Goal: Information Seeking & Learning: Learn about a topic

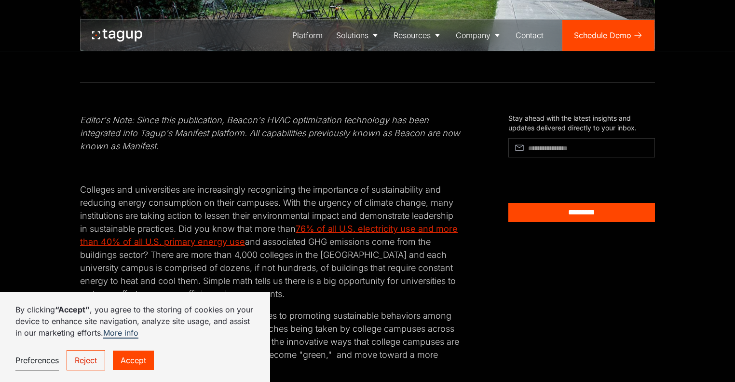
scroll to position [403, 0]
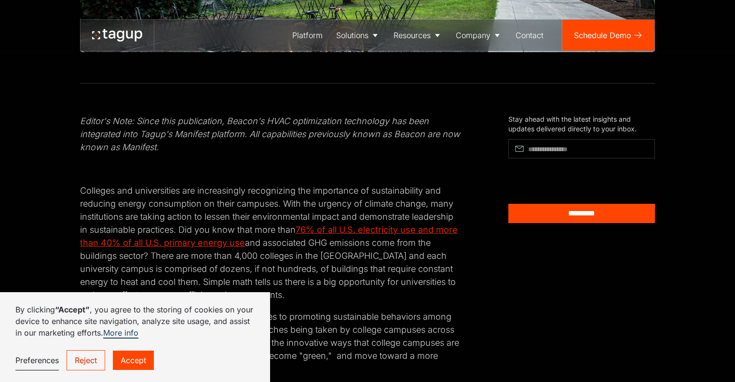
click at [141, 357] on link "Accept" at bounding box center [133, 359] width 41 height 19
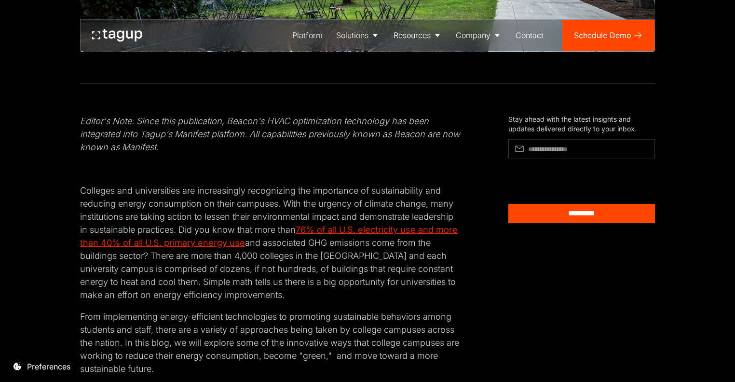
click at [205, 207] on p "Colleges and universities are increasingly recognizing the importance of sustai…" at bounding box center [271, 242] width 382 height 117
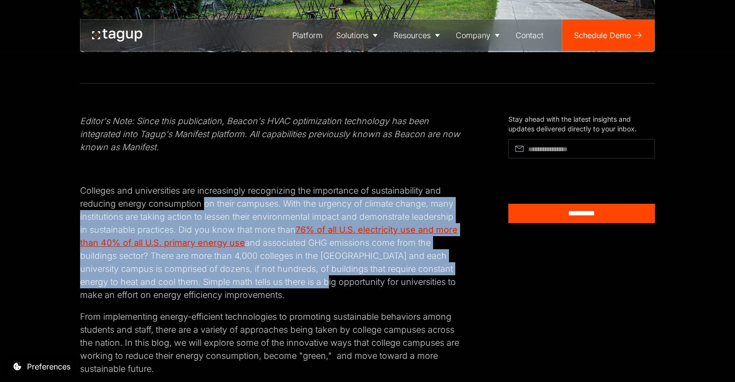
drag, startPoint x: 205, startPoint y: 207, endPoint x: 296, endPoint y: 277, distance: 114.3
click at [296, 277] on p "Colleges and universities are increasingly recognizing the importance of sustai…" at bounding box center [271, 242] width 382 height 117
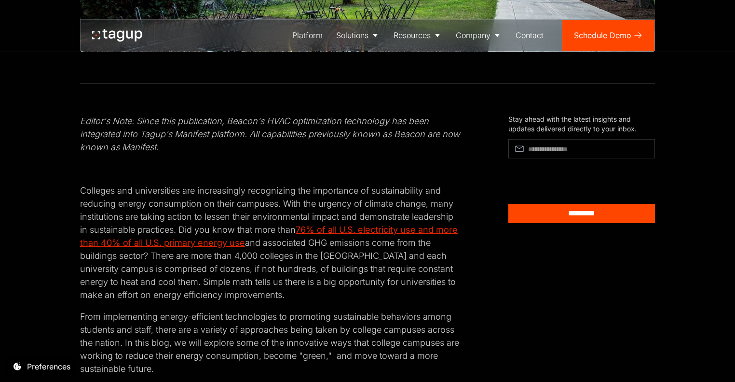
click at [328, 249] on p "Colleges and universities are increasingly recognizing the importance of sustai…" at bounding box center [271, 242] width 382 height 117
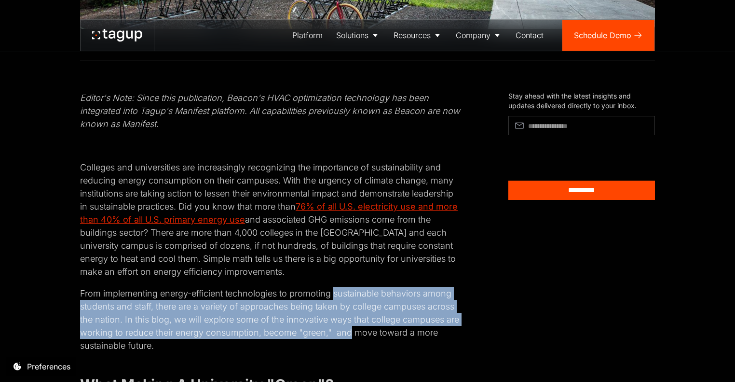
drag, startPoint x: 333, startPoint y: 288, endPoint x: 353, endPoint y: 337, distance: 52.9
click at [353, 337] on p "From implementing energy-efficient technologies to promoting sustainable behavi…" at bounding box center [271, 319] width 382 height 65
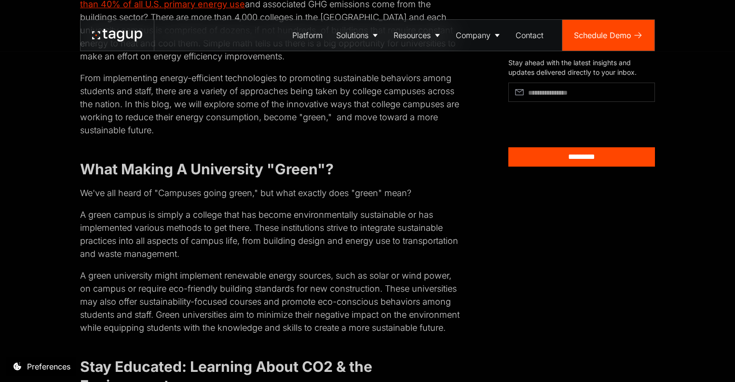
scroll to position [652, 0]
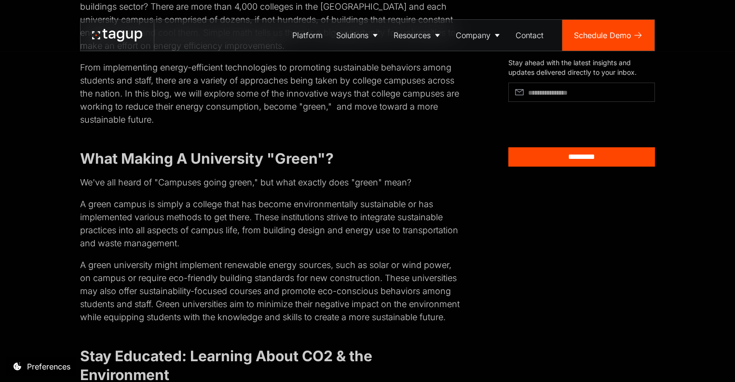
drag, startPoint x: 353, startPoint y: 339, endPoint x: 355, endPoint y: 185, distance: 154.4
click at [355, 185] on p "We've all heard of "Campuses going green," but what exactly does "green" mean?" at bounding box center [271, 182] width 382 height 13
click at [299, 189] on p "We've all heard of "Campuses going green," but what exactly does "green" mean?" at bounding box center [271, 182] width 382 height 13
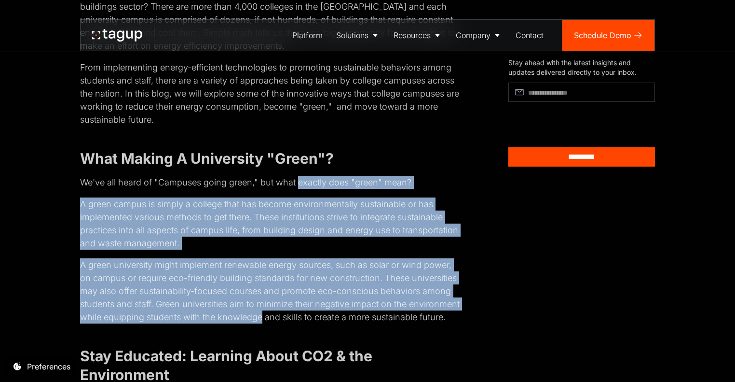
drag, startPoint x: 299, startPoint y: 189, endPoint x: 307, endPoint y: 320, distance: 132.0
click at [307, 320] on p "A green university might implement renewable energy sources, such as solar or w…" at bounding box center [271, 290] width 382 height 65
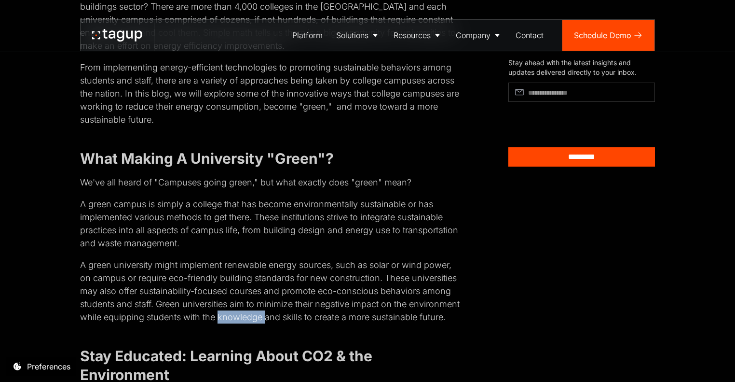
click at [307, 320] on p "A green university might implement renewable energy sources, such as solar or w…" at bounding box center [271, 290] width 382 height 65
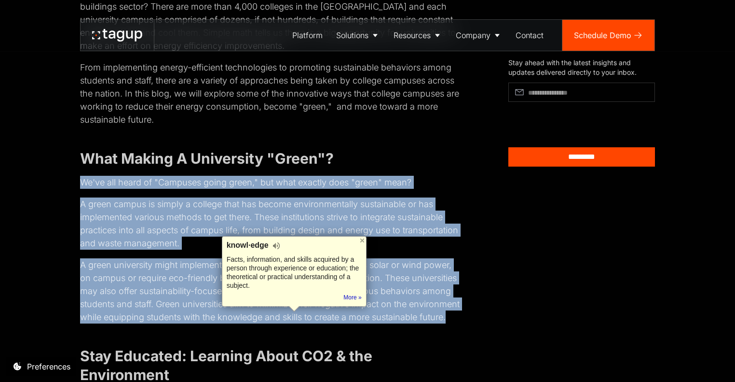
drag, startPoint x: 307, startPoint y: 320, endPoint x: 227, endPoint y: 183, distance: 158.7
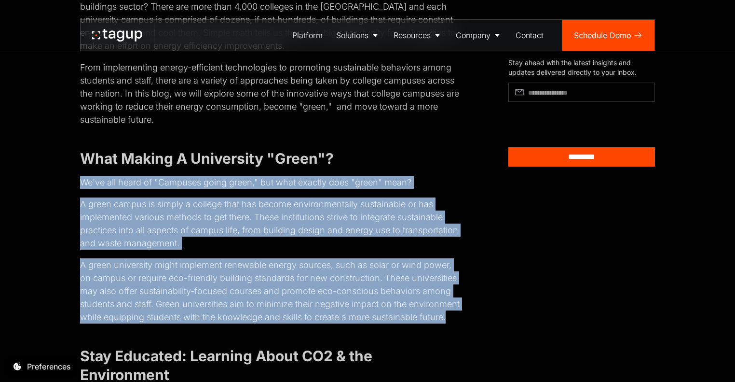
click at [227, 183] on p "We've all heard of "Campuses going green," but what exactly does "green" mean?" at bounding box center [271, 182] width 382 height 13
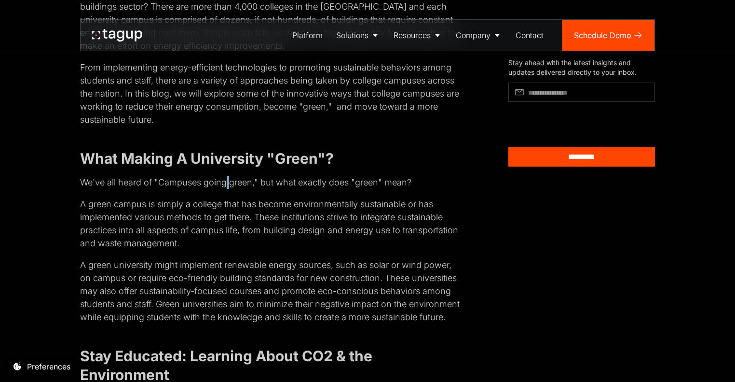
click at [227, 183] on p "We've all heard of "Campuses going green," but what exactly does "green" mean?" at bounding box center [271, 182] width 382 height 13
click at [264, 243] on p "A green campus is simply a college that has become environmentally sustainable …" at bounding box center [271, 223] width 382 height 52
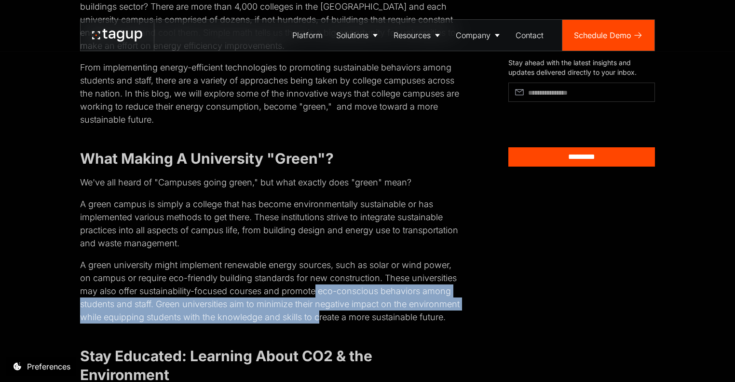
drag, startPoint x: 372, startPoint y: 318, endPoint x: 314, endPoint y: 291, distance: 64.1
click at [314, 291] on p "A green university might implement renewable energy sources, such as solar or w…" at bounding box center [271, 290] width 382 height 65
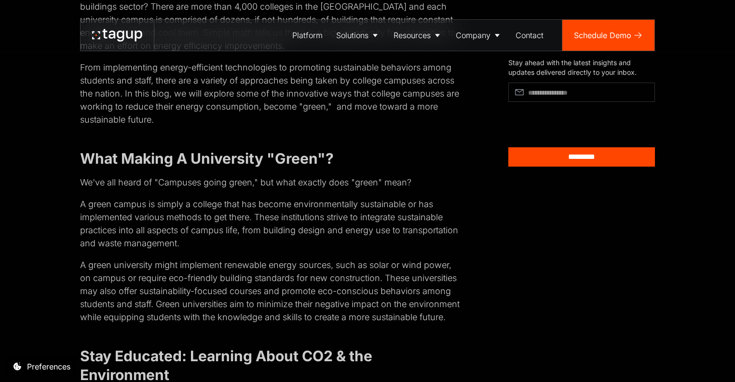
click at [223, 316] on p "A green university might implement renewable energy sources, such as solar or w…" at bounding box center [271, 290] width 382 height 65
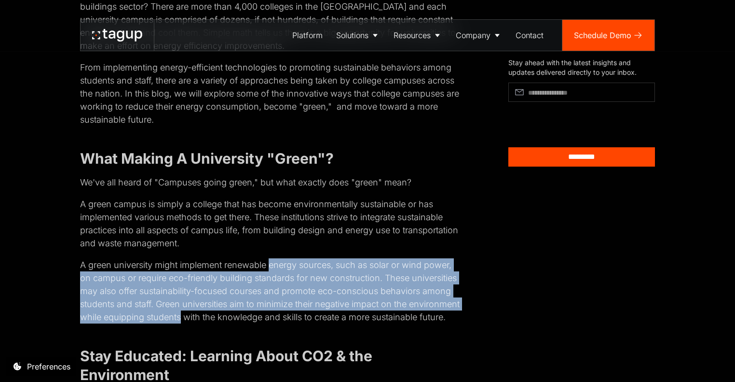
drag, startPoint x: 223, startPoint y: 316, endPoint x: 296, endPoint y: 265, distance: 88.9
click at [296, 265] on p "A green university might implement renewable energy sources, such as solar or w…" at bounding box center [271, 290] width 382 height 65
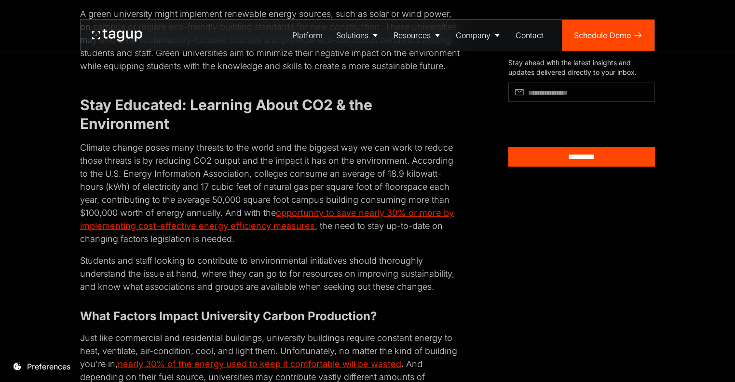
scroll to position [903, 0]
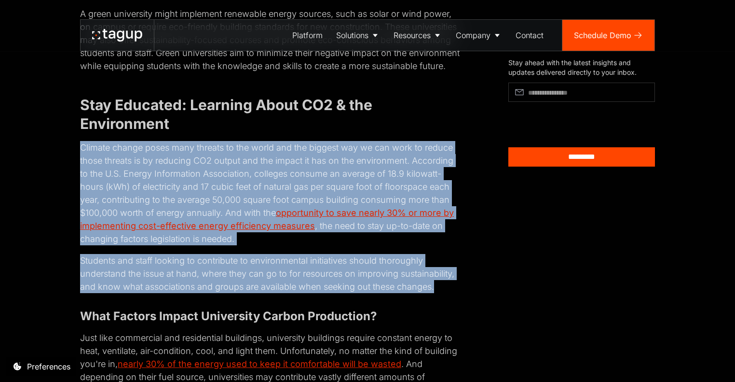
drag, startPoint x: 288, startPoint y: 142, endPoint x: 434, endPoint y: 297, distance: 212.6
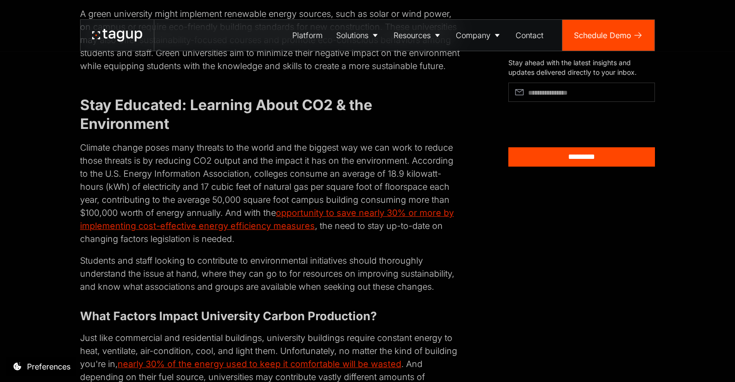
click at [440, 293] on p "Students and staff looking to contribute to environmental initiatives should th…" at bounding box center [271, 273] width 382 height 39
drag, startPoint x: 440, startPoint y: 296, endPoint x: 415, endPoint y: 139, distance: 159.3
drag, startPoint x: 415, startPoint y: 139, endPoint x: 330, endPoint y: 147, distance: 85.8
drag, startPoint x: 330, startPoint y: 147, endPoint x: 304, endPoint y: 151, distance: 25.4
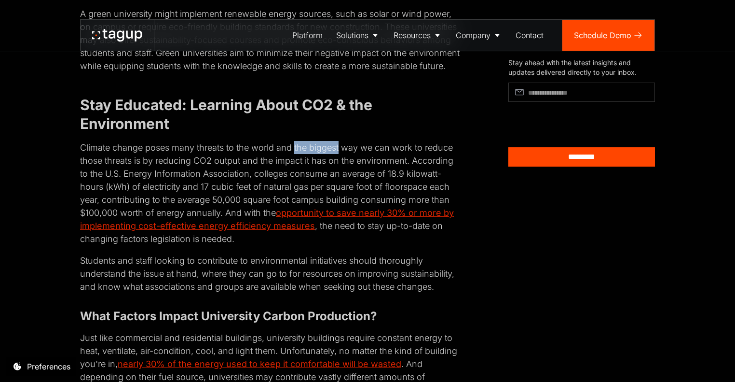
click at [93, 162] on p "Climate change poses many threats to the world and the biggest way we can work …" at bounding box center [271, 193] width 382 height 104
drag, startPoint x: 93, startPoint y: 162, endPoint x: 234, endPoint y: 252, distance: 168.0
click at [234, 245] on p "Climate change poses many threats to the world and the biggest way we can work …" at bounding box center [271, 193] width 382 height 104
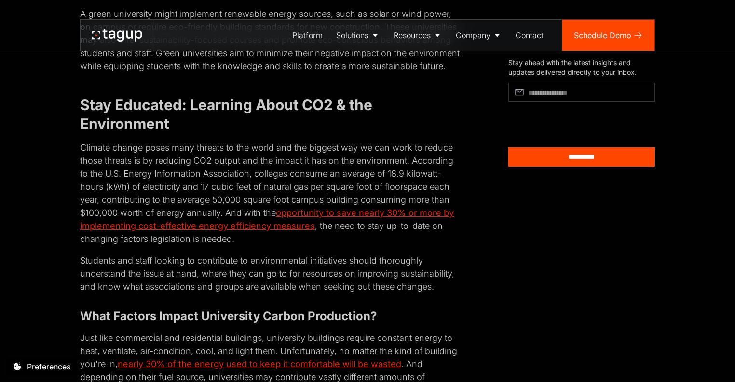
click at [200, 158] on p "Climate change poses many threats to the world and the biggest way we can work …" at bounding box center [271, 193] width 382 height 104
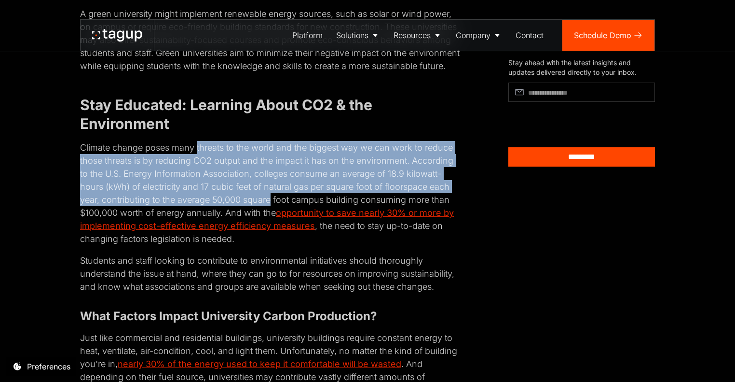
drag, startPoint x: 200, startPoint y: 158, endPoint x: 254, endPoint y: 210, distance: 74.7
click at [254, 210] on p "Climate change poses many threats to the world and the biggest way we can work …" at bounding box center [271, 193] width 382 height 104
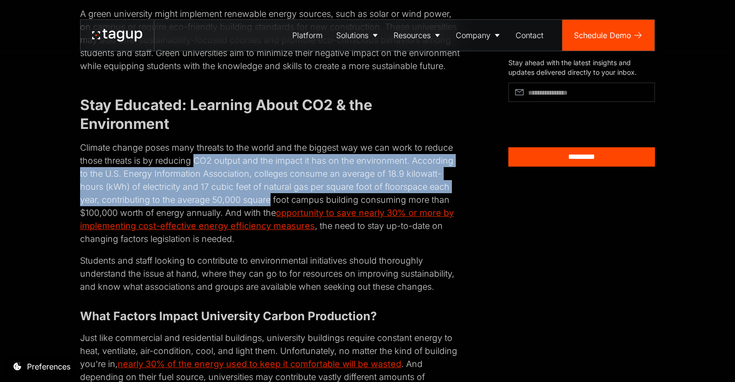
drag, startPoint x: 254, startPoint y: 210, endPoint x: 205, endPoint y: 174, distance: 60.8
click at [205, 174] on p "Climate change poses many threats to the world and the biggest way we can work …" at bounding box center [271, 193] width 382 height 104
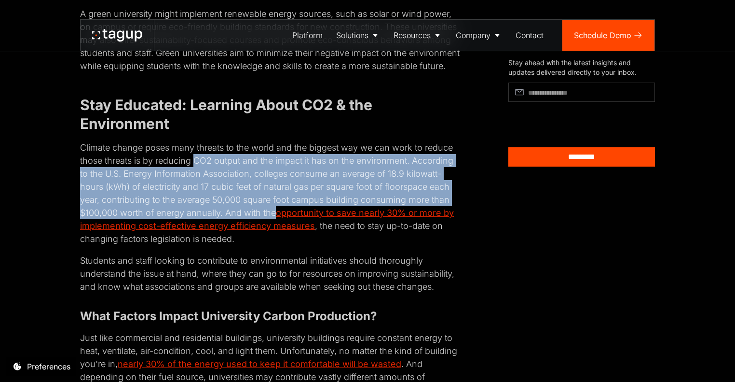
drag, startPoint x: 205, startPoint y: 174, endPoint x: 268, endPoint y: 222, distance: 79.2
click at [268, 222] on p "Climate change poses many threats to the world and the biggest way we can work …" at bounding box center [271, 193] width 382 height 104
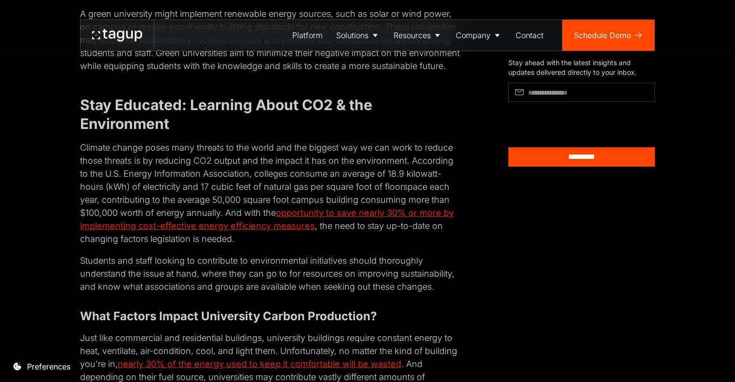
click at [268, 222] on p "Climate change poses many threats to the world and the biggest way we can work …" at bounding box center [271, 193] width 382 height 104
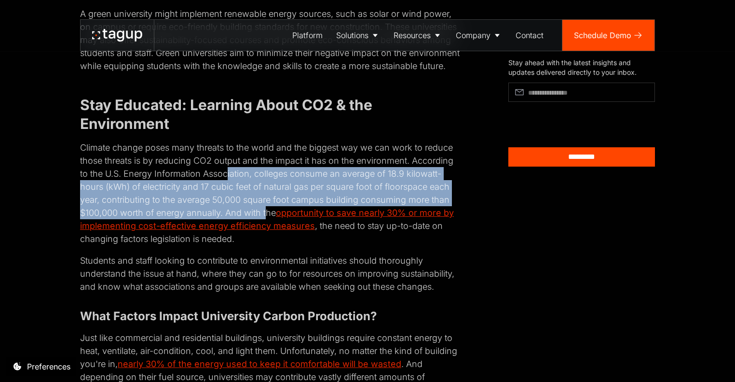
drag, startPoint x: 268, startPoint y: 222, endPoint x: 226, endPoint y: 188, distance: 53.9
click at [226, 188] on p "Climate change poses many threats to the world and the biggest way we can work …" at bounding box center [271, 193] width 382 height 104
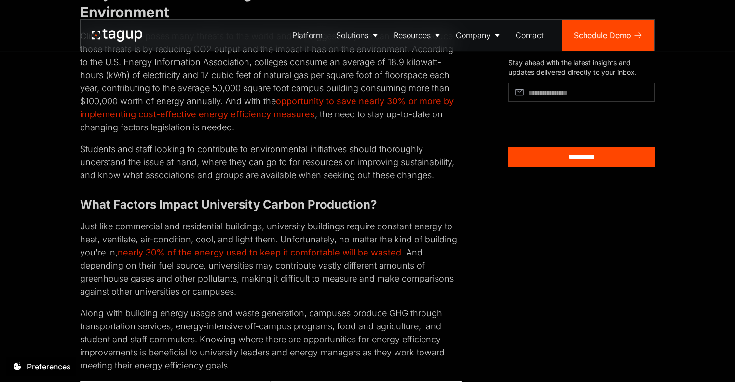
scroll to position [1039, 0]
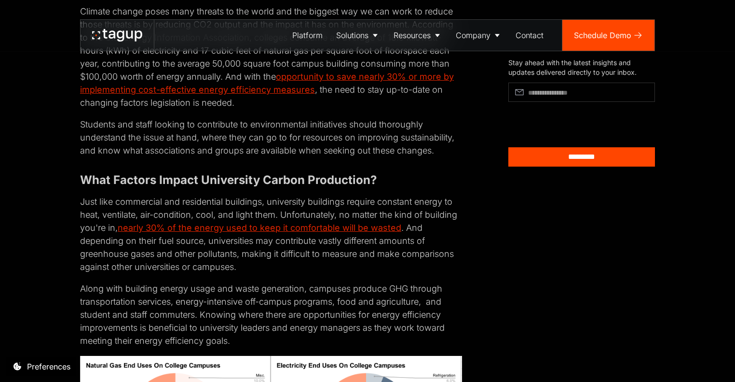
click at [220, 218] on p "Just like commercial and residential buildings, university buildings require co…" at bounding box center [271, 234] width 382 height 78
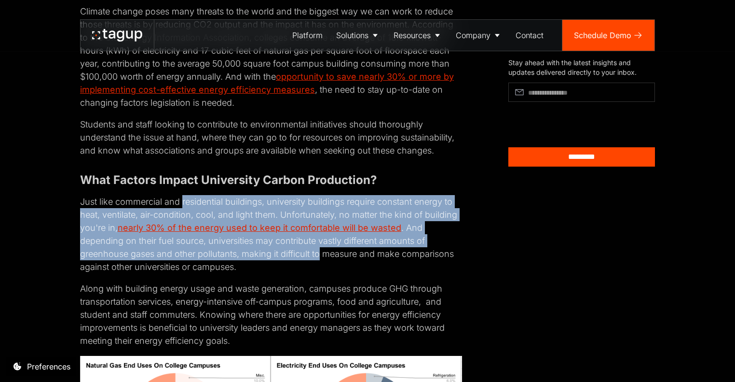
drag, startPoint x: 220, startPoint y: 218, endPoint x: 313, endPoint y: 271, distance: 106.5
click at [313, 271] on p "Just like commercial and residential buildings, university buildings require co…" at bounding box center [271, 234] width 382 height 78
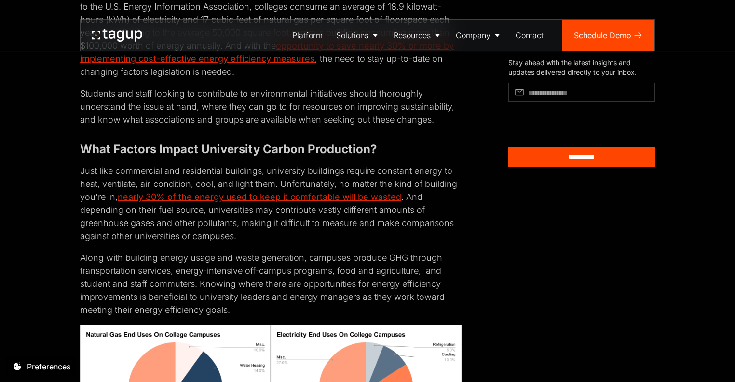
scroll to position [1075, 0]
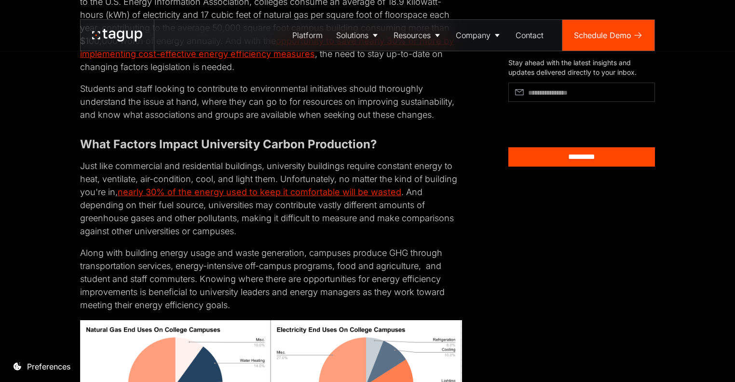
click at [310, 237] on p "Just like commercial and residential buildings, university buildings require co…" at bounding box center [271, 198] width 382 height 78
drag, startPoint x: 302, startPoint y: 246, endPoint x: 273, endPoint y: 220, distance: 39.3
click at [273, 220] on p "Just like commercial and residential buildings, university buildings require co…" at bounding box center [271, 198] width 382 height 78
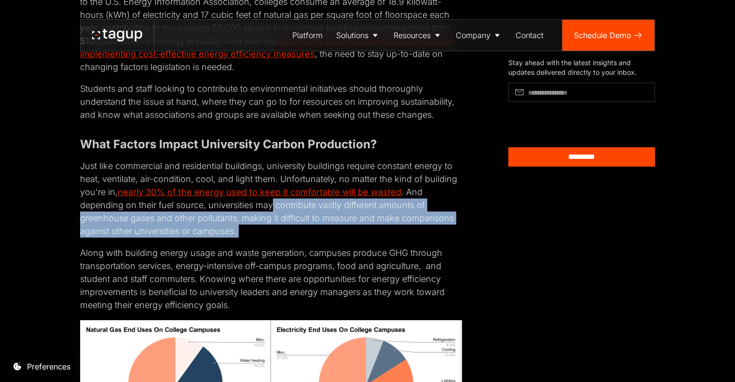
drag, startPoint x: 273, startPoint y: 220, endPoint x: 326, endPoint y: 239, distance: 56.3
click at [326, 237] on p "Just like commercial and residential buildings, university buildings require co…" at bounding box center [271, 198] width 382 height 78
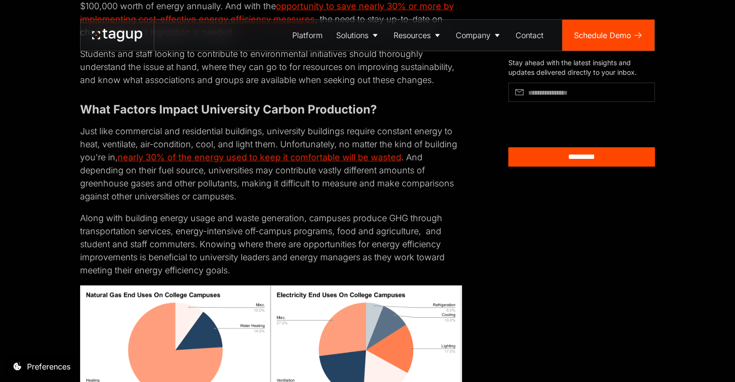
scroll to position [1111, 0]
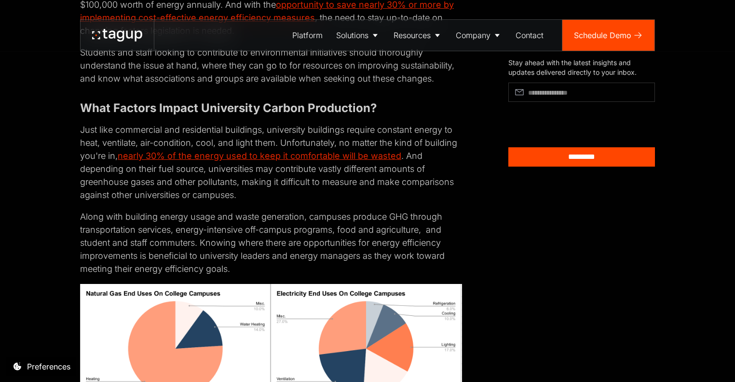
drag, startPoint x: 311, startPoint y: 273, endPoint x: 219, endPoint y: 223, distance: 104.5
drag, startPoint x: 219, startPoint y: 223, endPoint x: 182, endPoint y: 250, distance: 45.8
click at [182, 250] on p "Along with building energy usage and waste generation, campuses produce GHG thr…" at bounding box center [271, 242] width 382 height 65
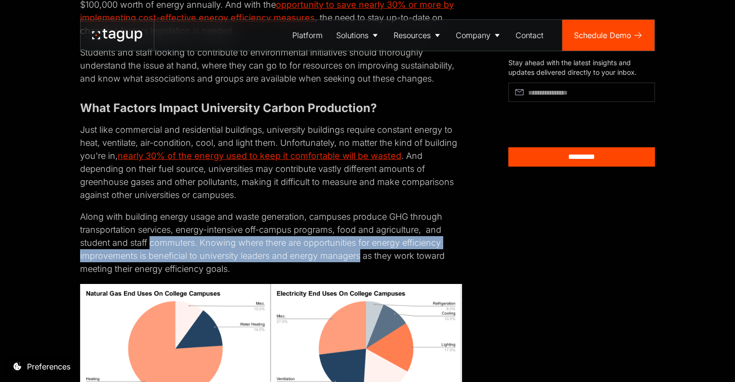
drag, startPoint x: 182, startPoint y: 250, endPoint x: 332, endPoint y: 268, distance: 150.6
click at [332, 268] on p "Along with building energy usage and waste generation, campuses produce GHG thr…" at bounding box center [271, 242] width 382 height 65
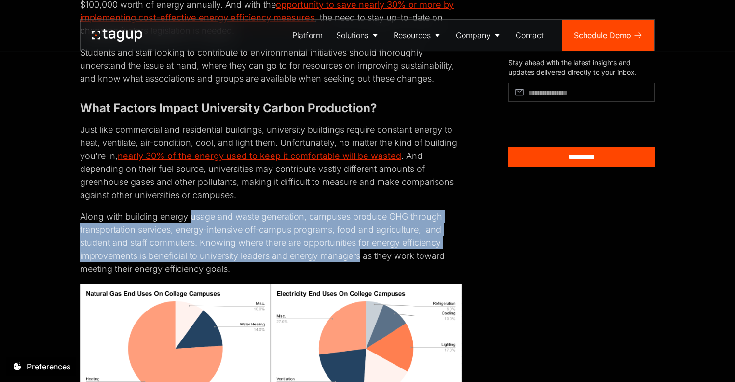
drag, startPoint x: 332, startPoint y: 268, endPoint x: 191, endPoint y: 228, distance: 146.6
click at [191, 228] on p "Along with building energy usage and waste generation, campuses produce GHG thr…" at bounding box center [271, 242] width 382 height 65
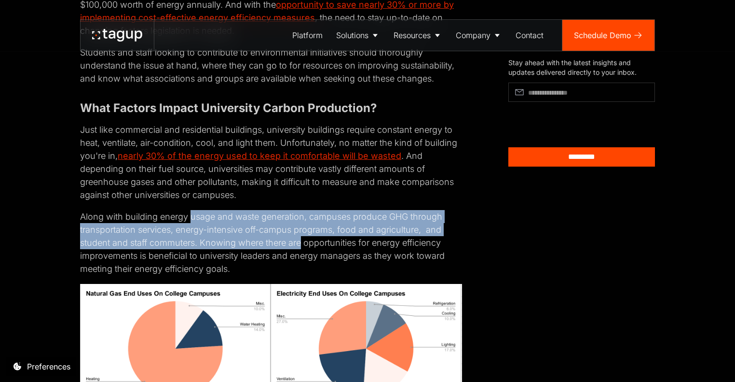
drag, startPoint x: 191, startPoint y: 228, endPoint x: 299, endPoint y: 256, distance: 111.8
click at [299, 256] on p "Along with building energy usage and waste generation, campuses produce GHG thr…" at bounding box center [271, 242] width 382 height 65
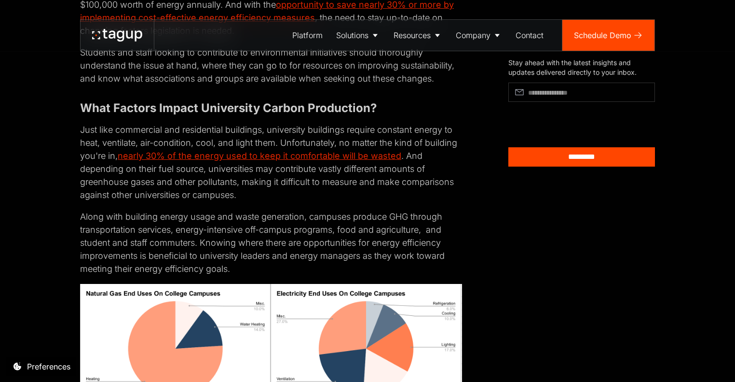
scroll to position [1264, 0]
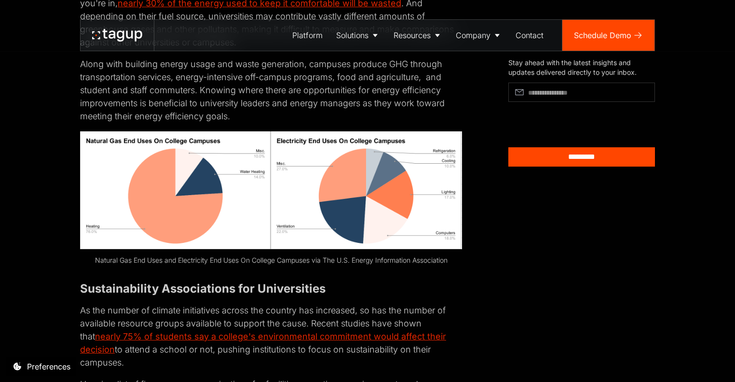
click at [326, 295] on strong "Sustainability Associations for Universities" at bounding box center [203, 288] width 246 height 14
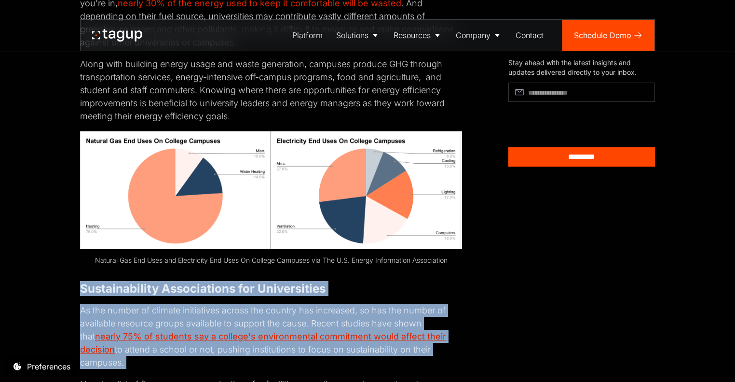
drag, startPoint x: 327, startPoint y: 297, endPoint x: 330, endPoint y: 321, distance: 24.8
click at [330, 321] on p "As the number of climate initiatives across the country has increased, so has t…" at bounding box center [271, 335] width 382 height 65
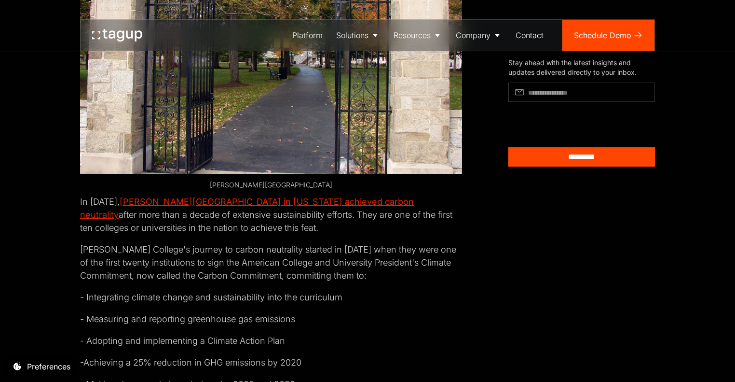
scroll to position [2479, 0]
drag, startPoint x: 322, startPoint y: 255, endPoint x: 263, endPoint y: 257, distance: 58.9
click at [263, 257] on p "[PERSON_NAME] College's journey to carbon neutrality started in [DATE] when the…" at bounding box center [271, 261] width 382 height 39
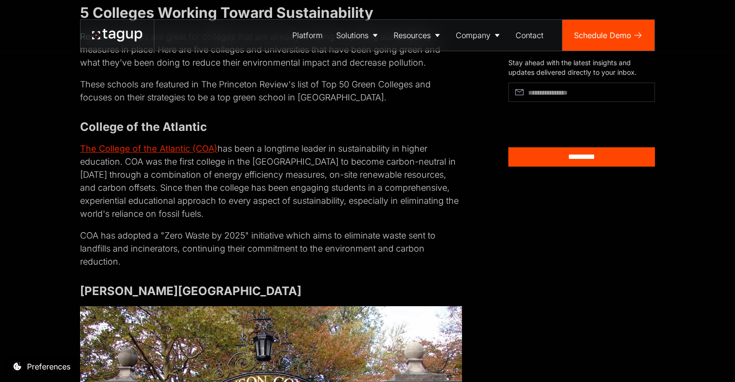
scroll to position [2057, 0]
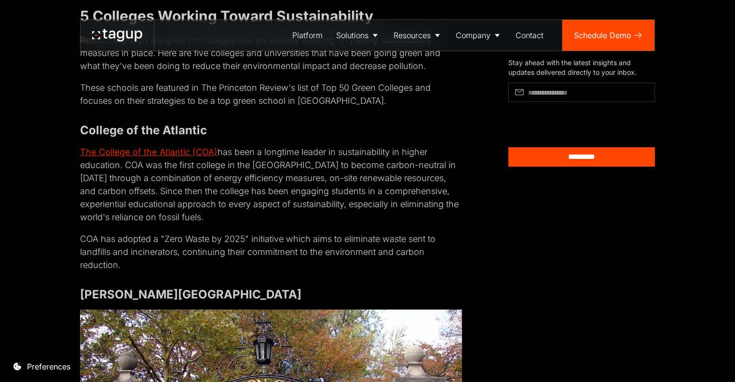
click at [262, 246] on p "COA has adopted a "Zero Waste by 2025" initiative which aims to eliminate waste…" at bounding box center [271, 251] width 382 height 39
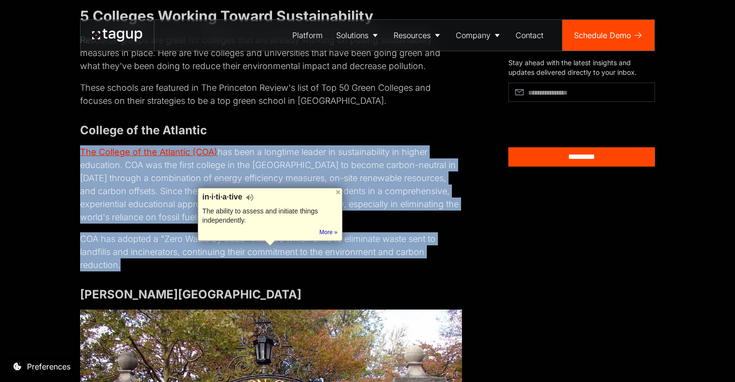
drag, startPoint x: 262, startPoint y: 246, endPoint x: 261, endPoint y: 178, distance: 68.5
click at [261, 178] on div "Editor's Note: Since this publication, Beacon's HVAC optimization technology ha…" at bounding box center [271, 245] width 382 height 3569
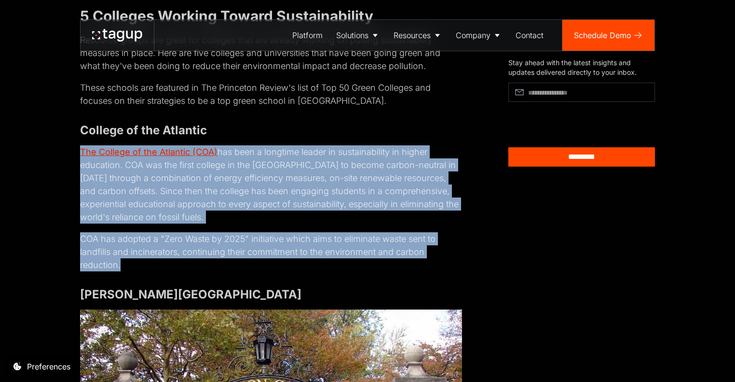
click at [261, 177] on p "The College of the Atlantic (COA) has been a longtime leader in sustainability …" at bounding box center [271, 184] width 382 height 78
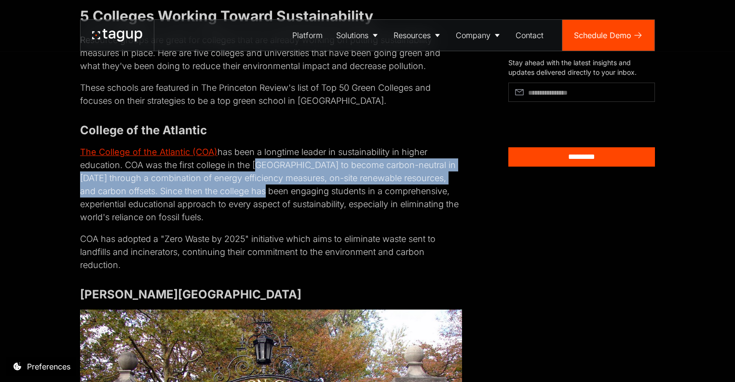
drag, startPoint x: 261, startPoint y: 177, endPoint x: 266, endPoint y: 201, distance: 24.6
click at [266, 201] on p "The College of the Atlantic (COA) has been a longtime leader in sustainability …" at bounding box center [271, 184] width 382 height 78
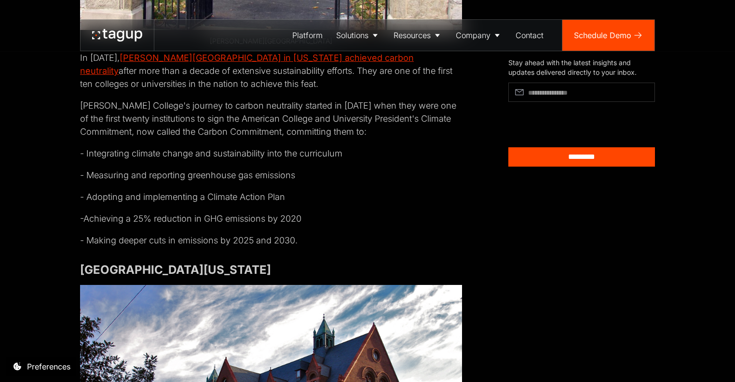
scroll to position [2623, 0]
drag, startPoint x: 316, startPoint y: 247, endPoint x: 304, endPoint y: 151, distance: 95.9
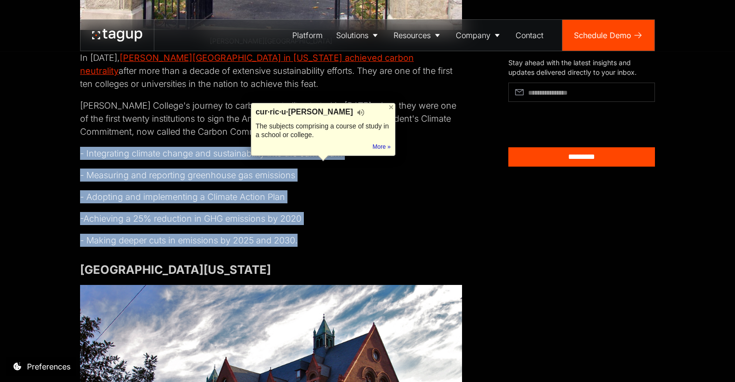
drag, startPoint x: 304, startPoint y: 151, endPoint x: 301, endPoint y: 260, distance: 108.6
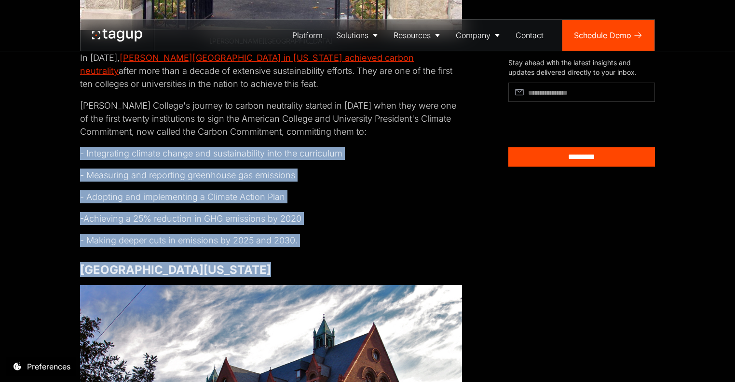
drag, startPoint x: 301, startPoint y: 260, endPoint x: 241, endPoint y: 239, distance: 63.5
click at [248, 225] on p "-Achieving a 25% reduction in GHG emissions by 2020" at bounding box center [271, 218] width 382 height 13
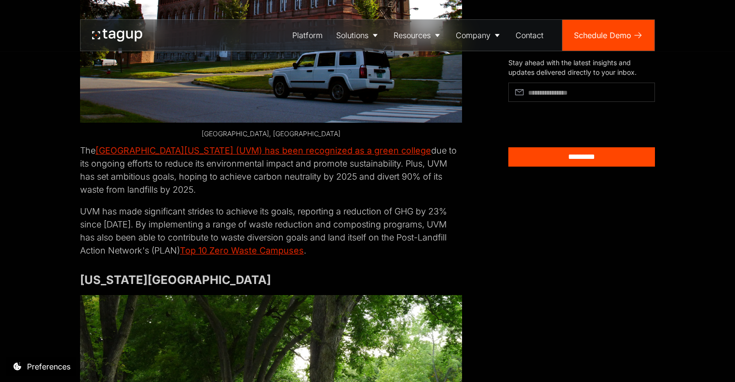
scroll to position [3072, 0]
drag, startPoint x: 344, startPoint y: 257, endPoint x: 323, endPoint y: 191, distance: 69.1
click at [323, 191] on p "The [GEOGRAPHIC_DATA][US_STATE] (UVM) has been recognized as a green college du…" at bounding box center [271, 169] width 382 height 52
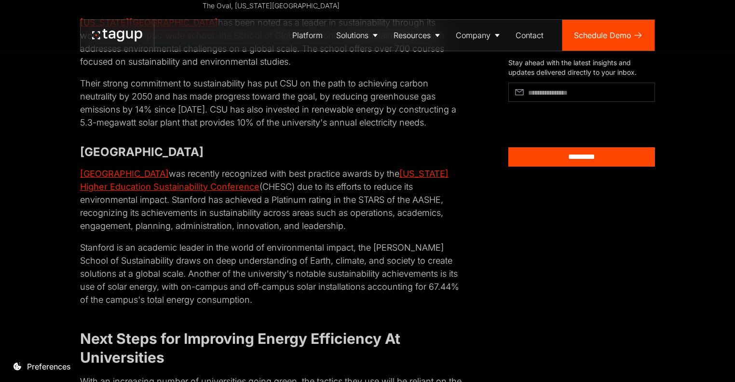
scroll to position [3592, 0]
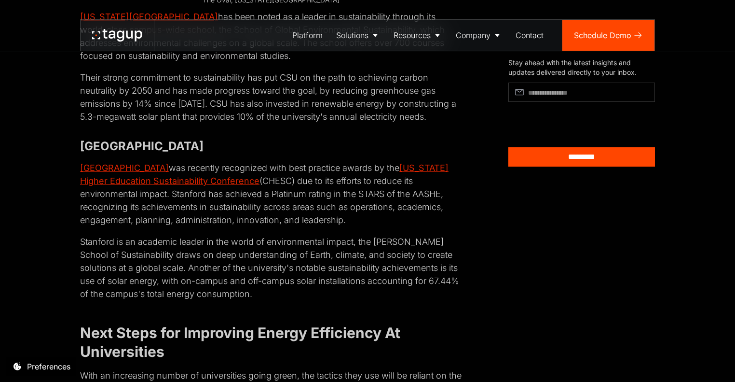
drag, startPoint x: 316, startPoint y: 164, endPoint x: 321, endPoint y: 303, distance: 140.0
click at [321, 300] on p "Stanford is an academic leader in the world of environmental impact, the [PERSO…" at bounding box center [271, 267] width 382 height 65
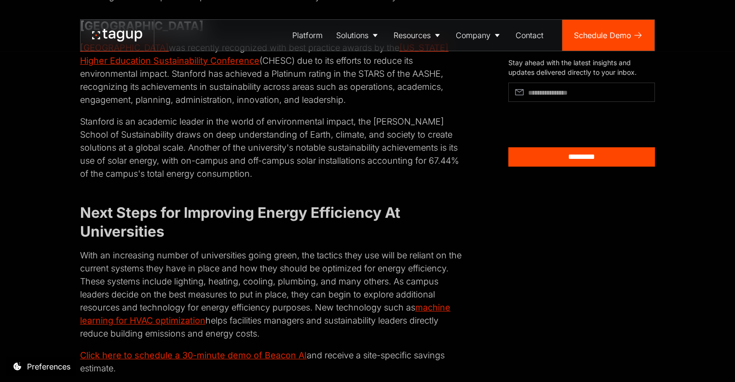
scroll to position [3764, 0]
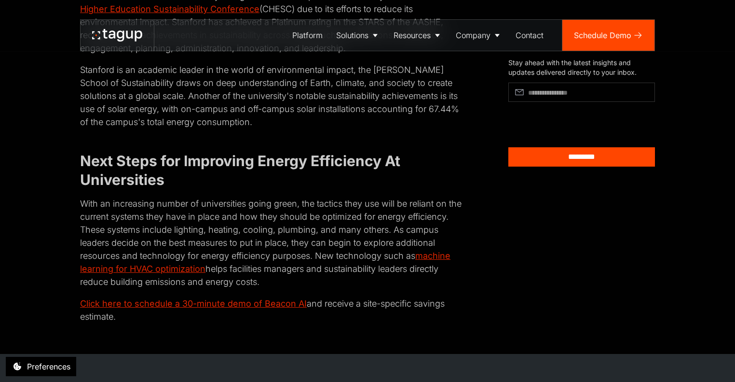
click at [324, 288] on p "With an increasing number of universities going green, the tactics they use wil…" at bounding box center [271, 242] width 382 height 91
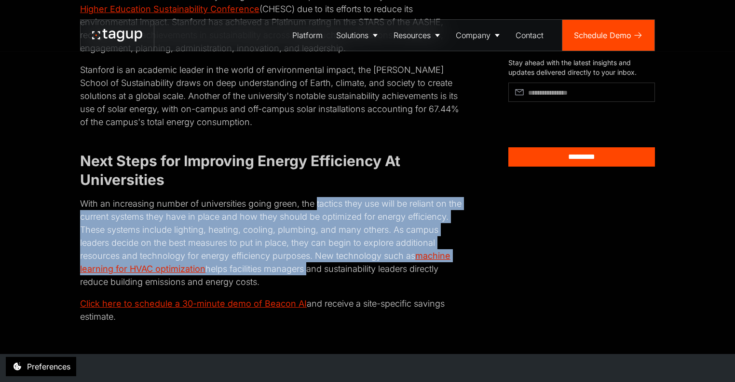
drag, startPoint x: 324, startPoint y: 288, endPoint x: 321, endPoint y: 215, distance: 72.4
click at [321, 215] on p "With an increasing number of universities going green, the tactics they use wil…" at bounding box center [271, 242] width 382 height 91
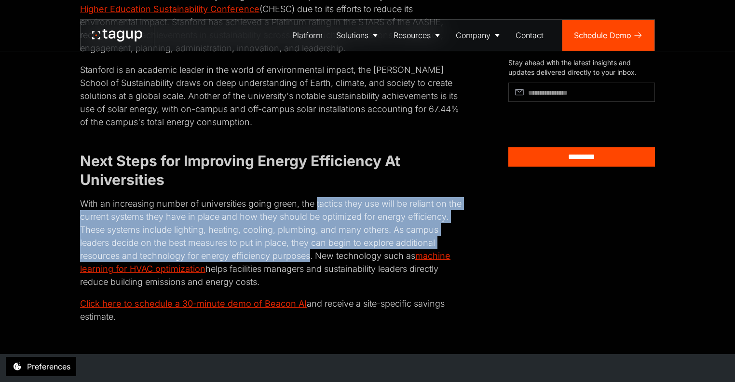
drag, startPoint x: 321, startPoint y: 215, endPoint x: 321, endPoint y: 270, distance: 54.5
click at [321, 270] on p "With an increasing number of universities going green, the tactics they use wil…" at bounding box center [271, 242] width 382 height 91
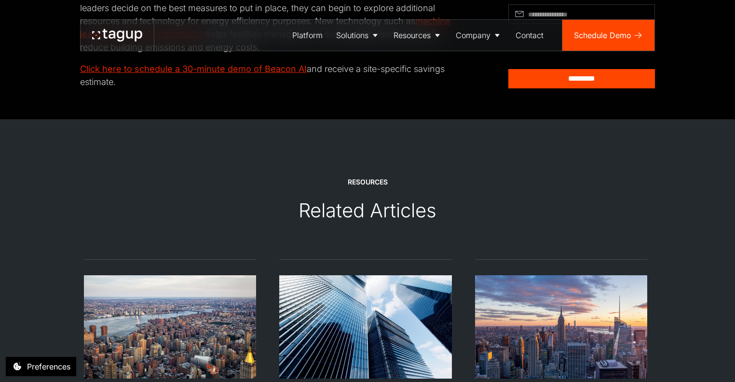
scroll to position [3999, 0]
